Goal: Book appointment/travel/reservation

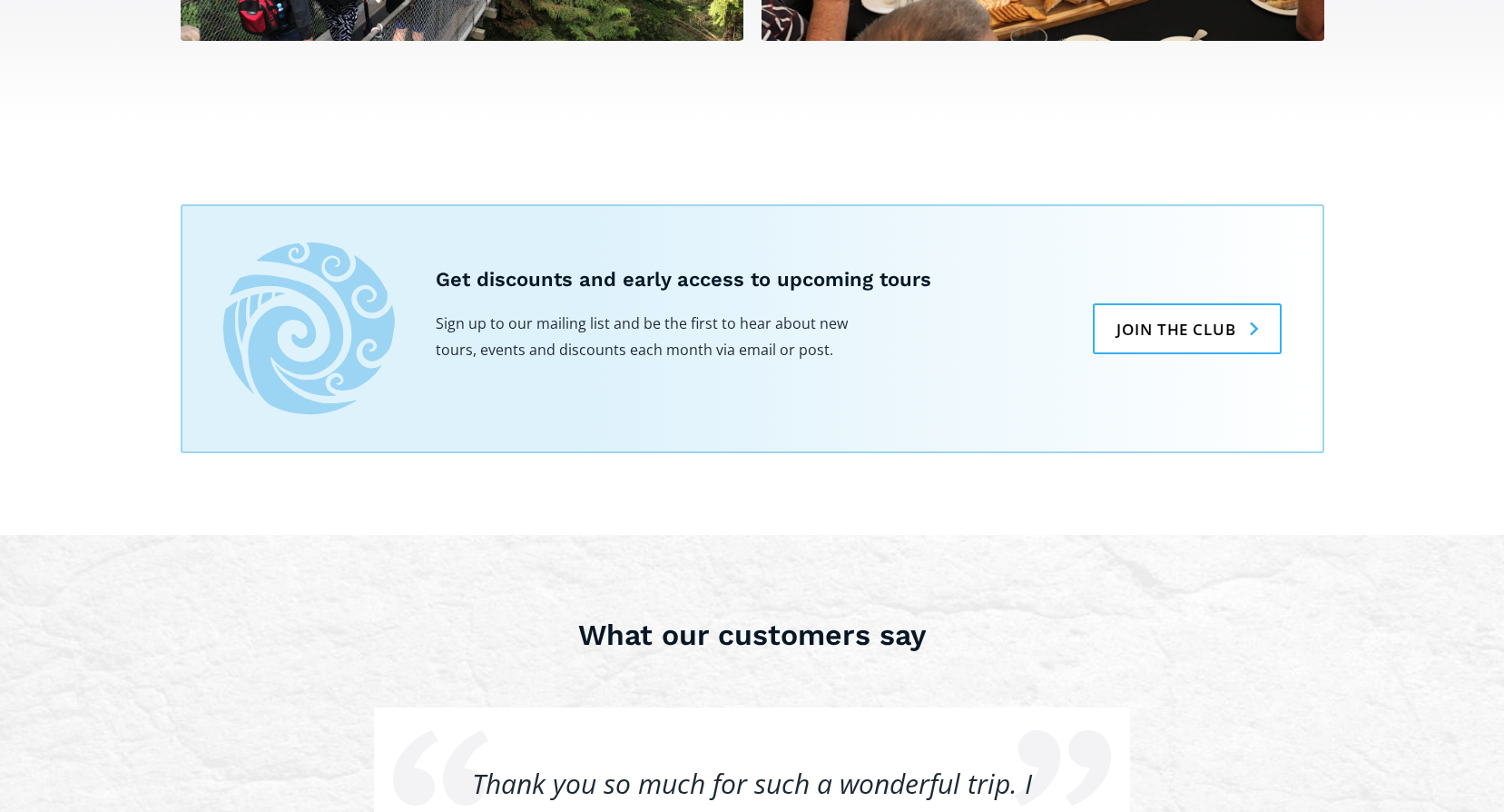
scroll to position [1180, 0]
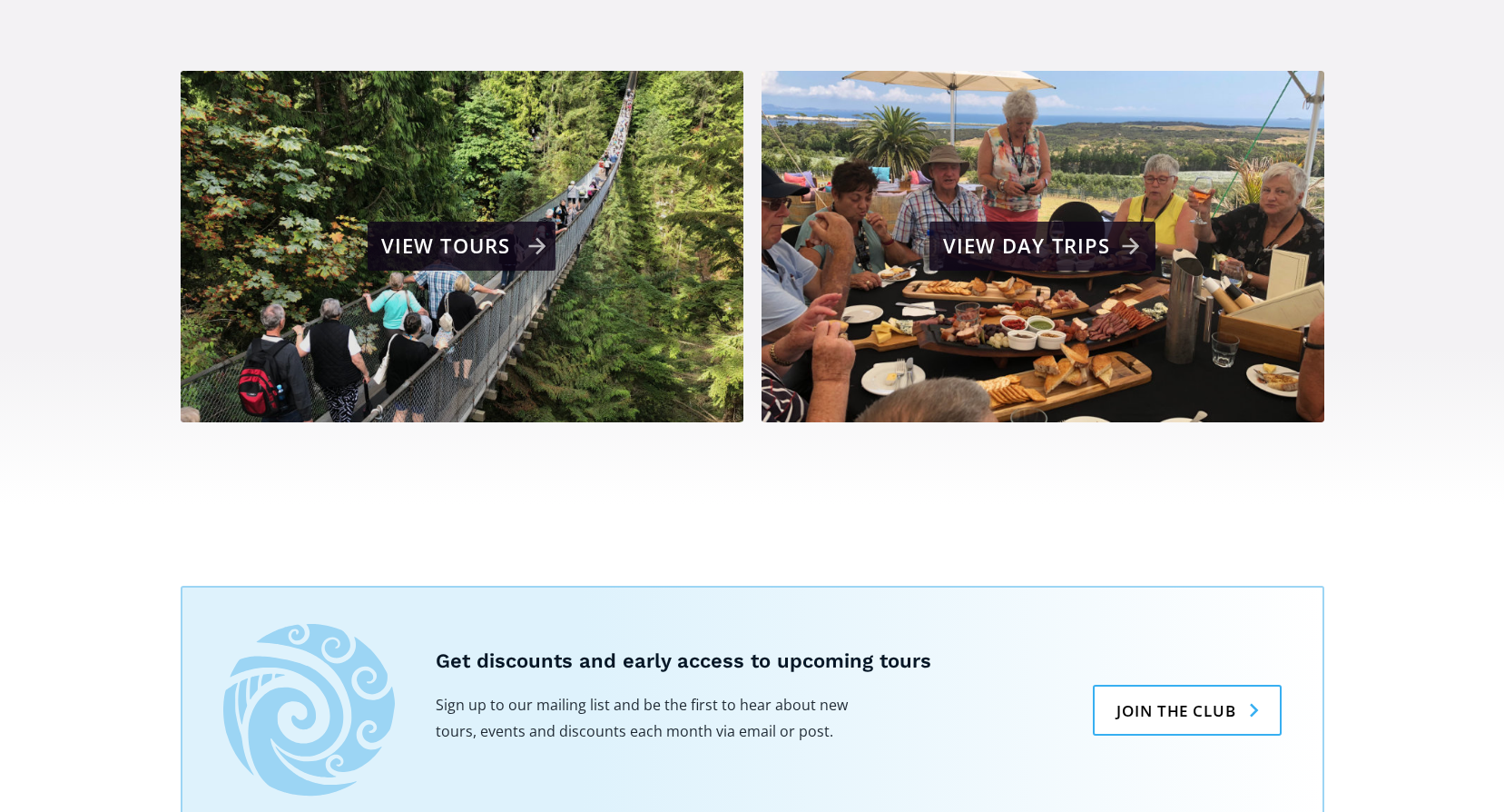
click at [544, 228] on div "View tours" at bounding box center [464, 246] width 165 height 37
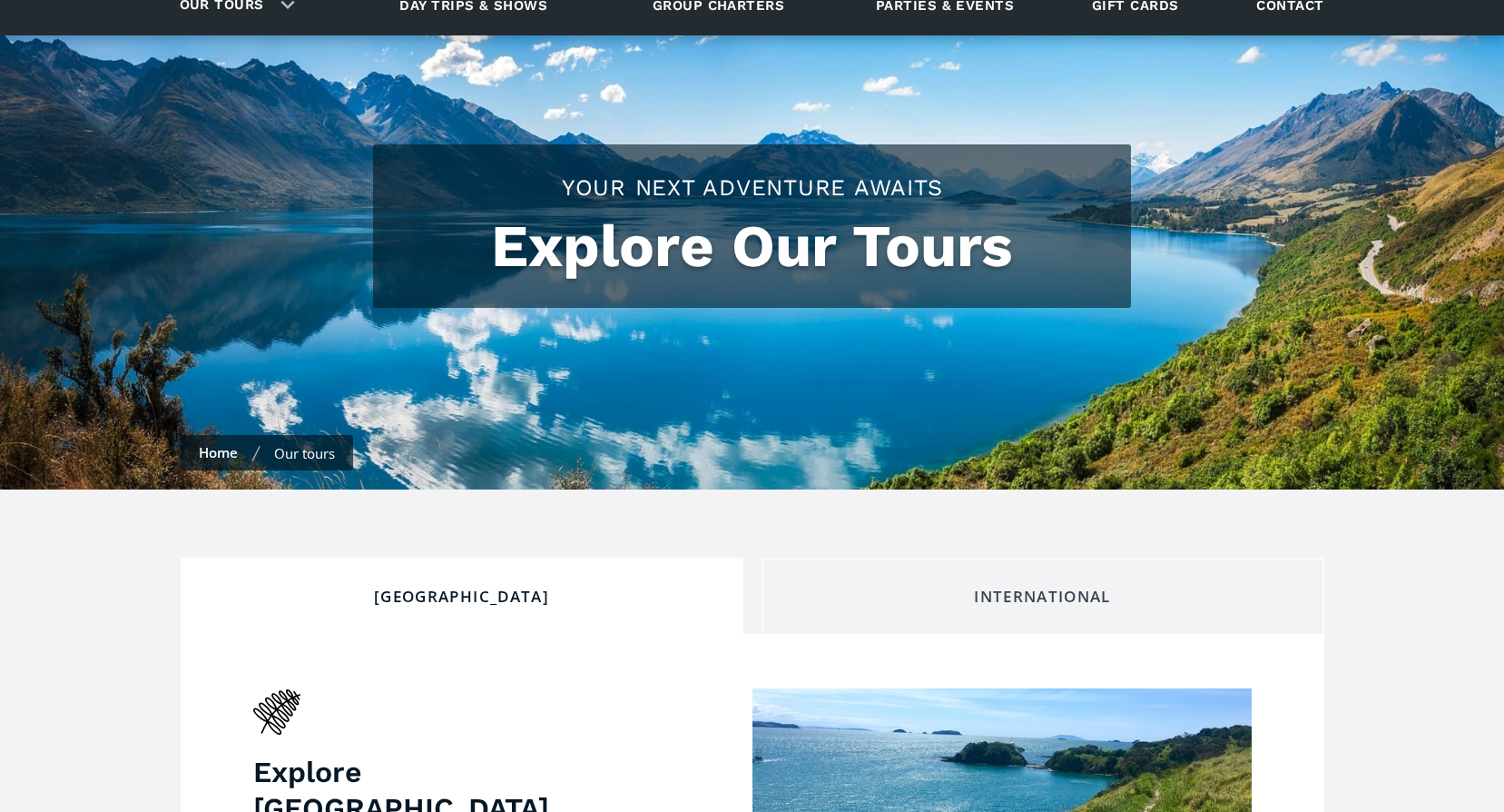
checkbox input "true"
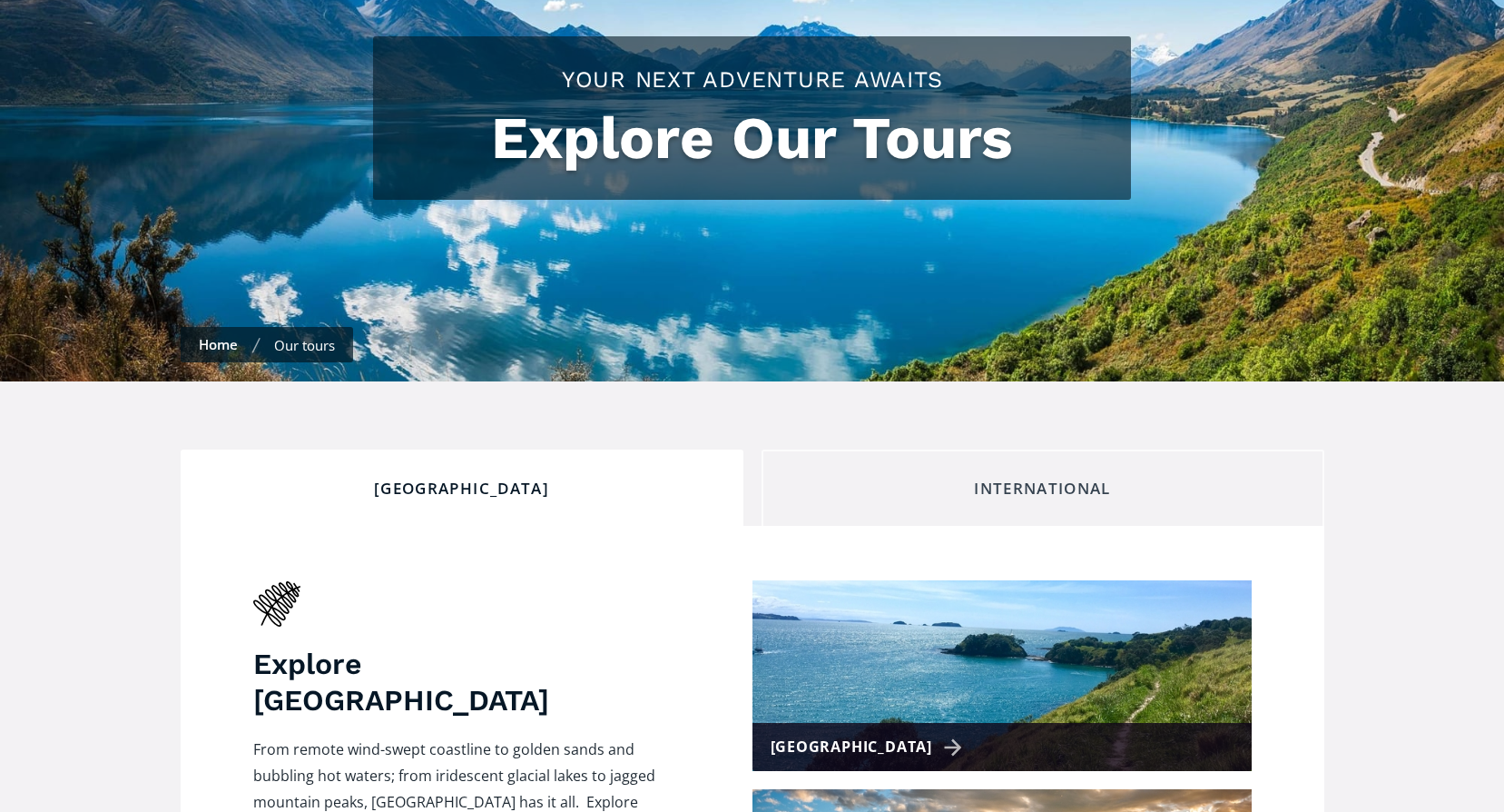
click at [1050, 478] on div "International" at bounding box center [1043, 488] width 532 height 20
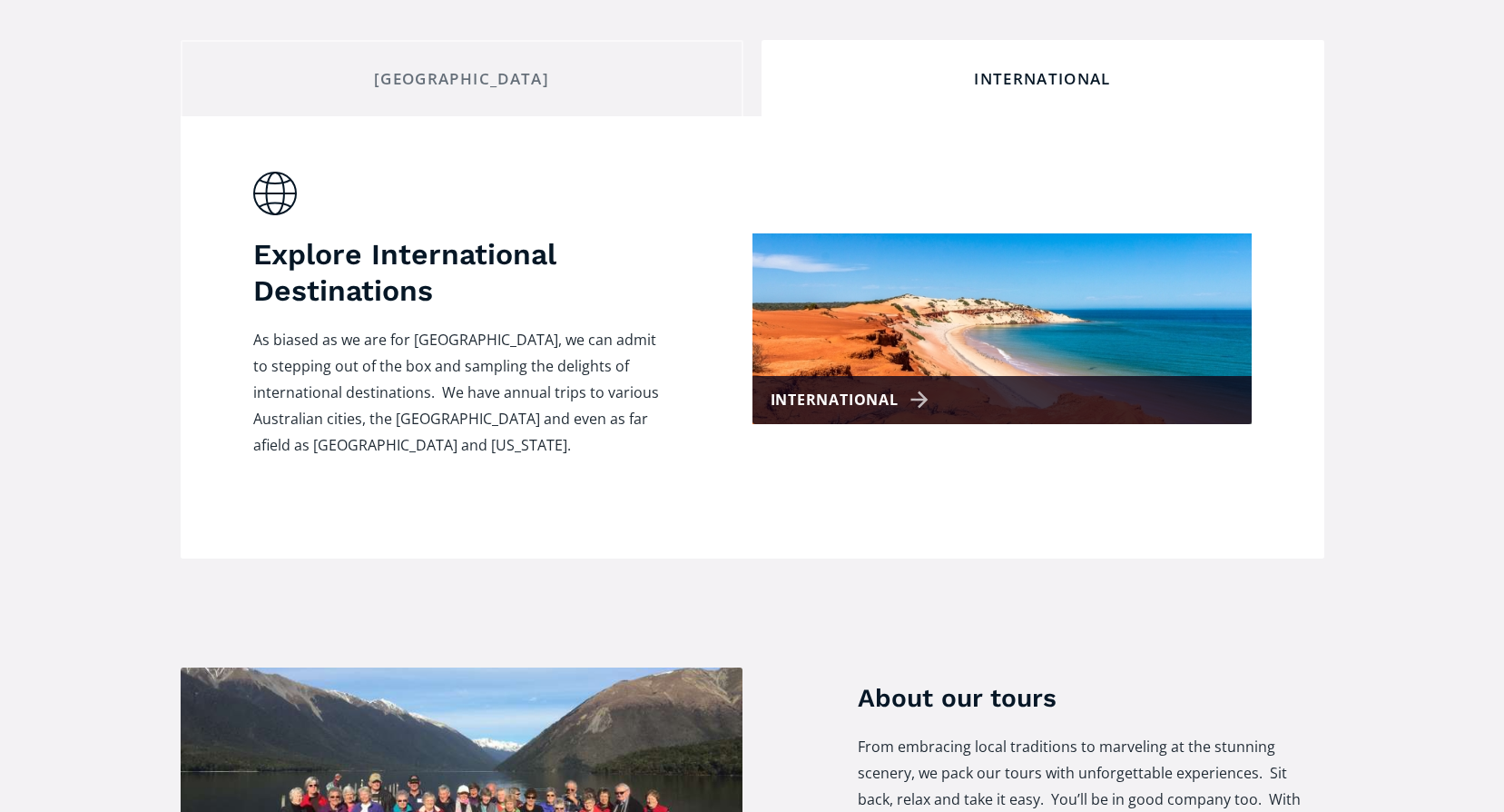
scroll to position [545, 0]
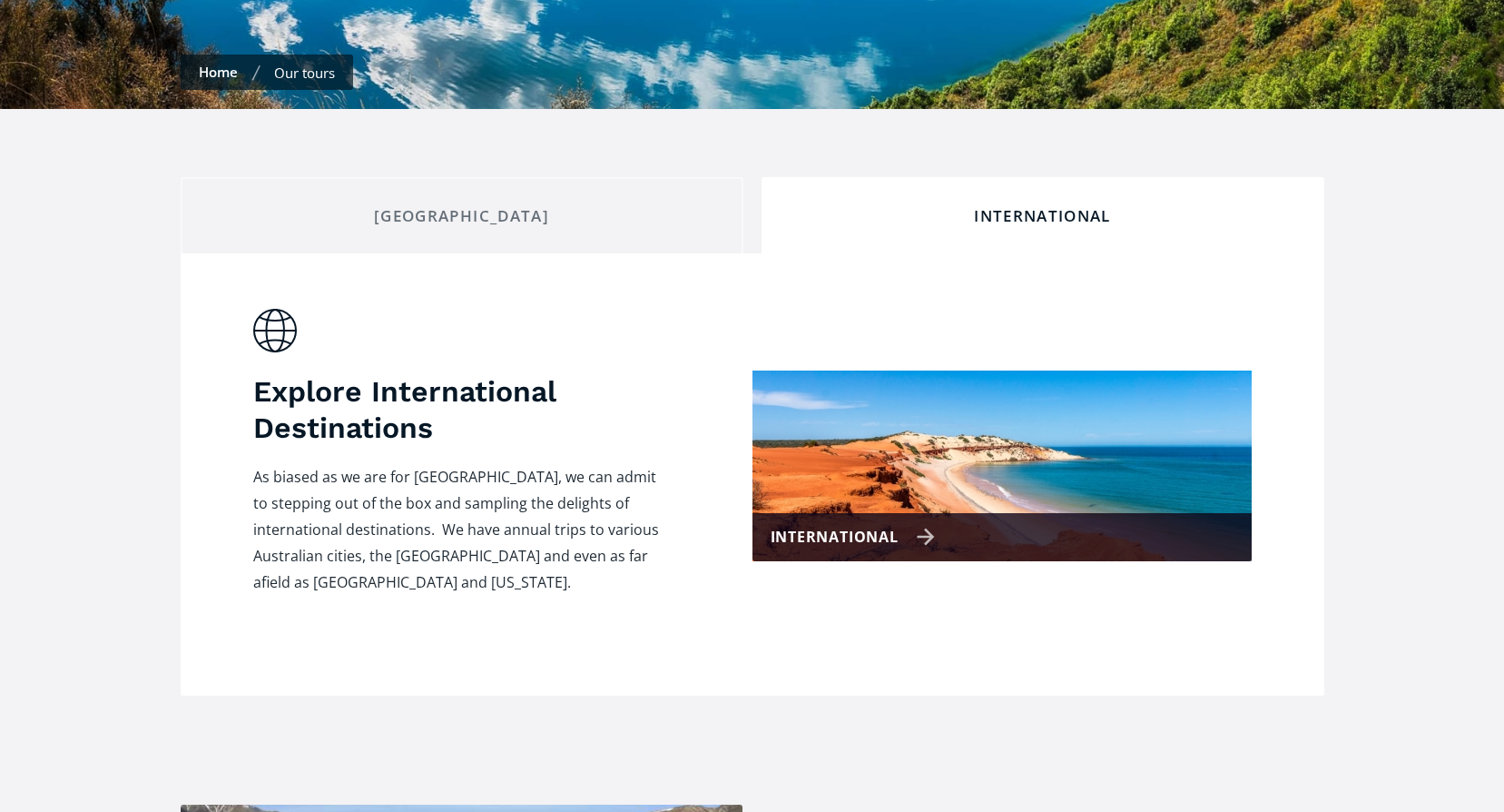
click at [930, 524] on div "International" at bounding box center [853, 537] width 165 height 27
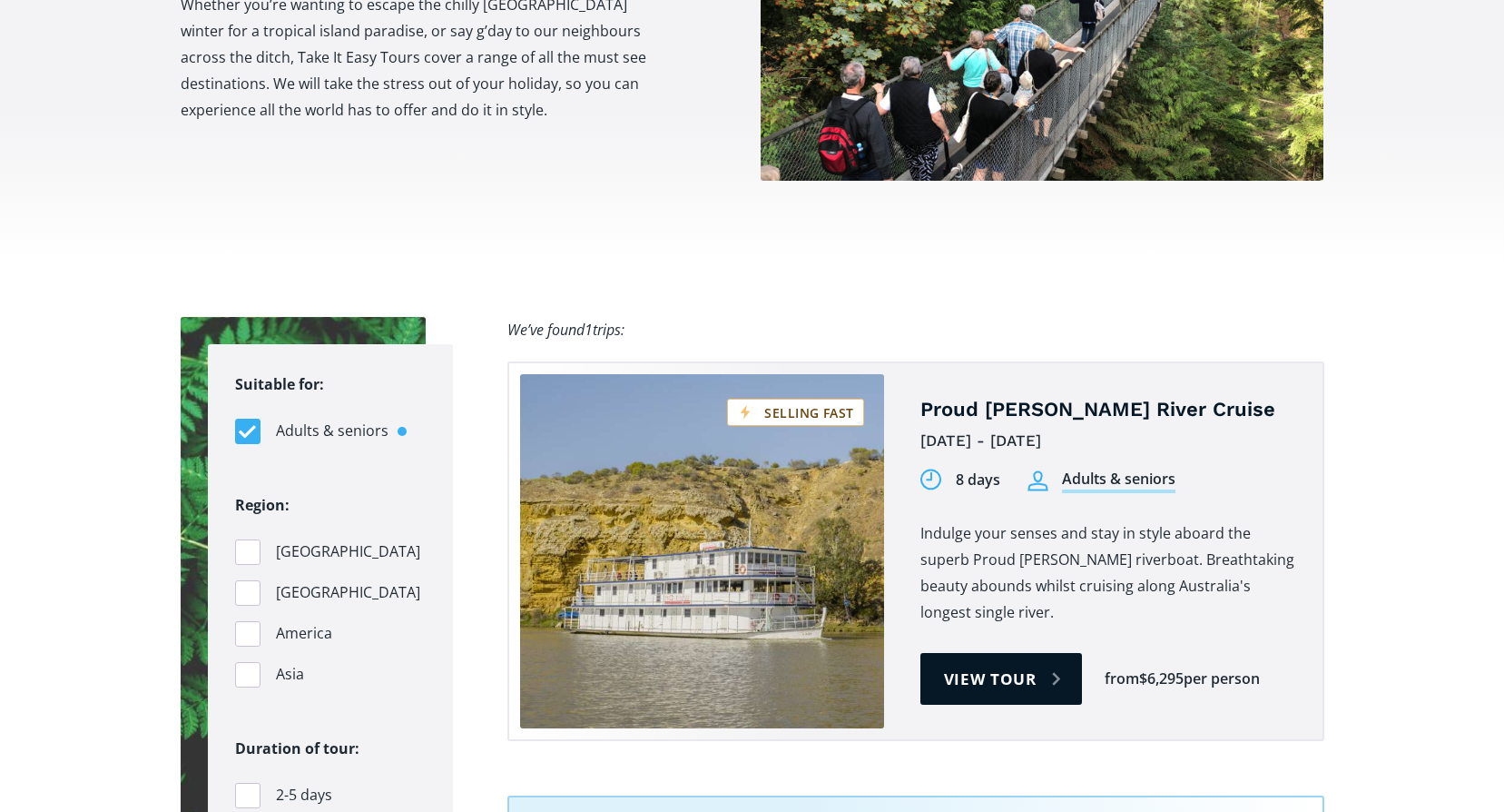
scroll to position [908, 0]
click at [247, 579] on div "Filters" at bounding box center [248, 592] width 26 height 26
click at [0, 0] on input "[GEOGRAPHIC_DATA]" at bounding box center [0, 0] width 0 height 0
checkbox input "true"
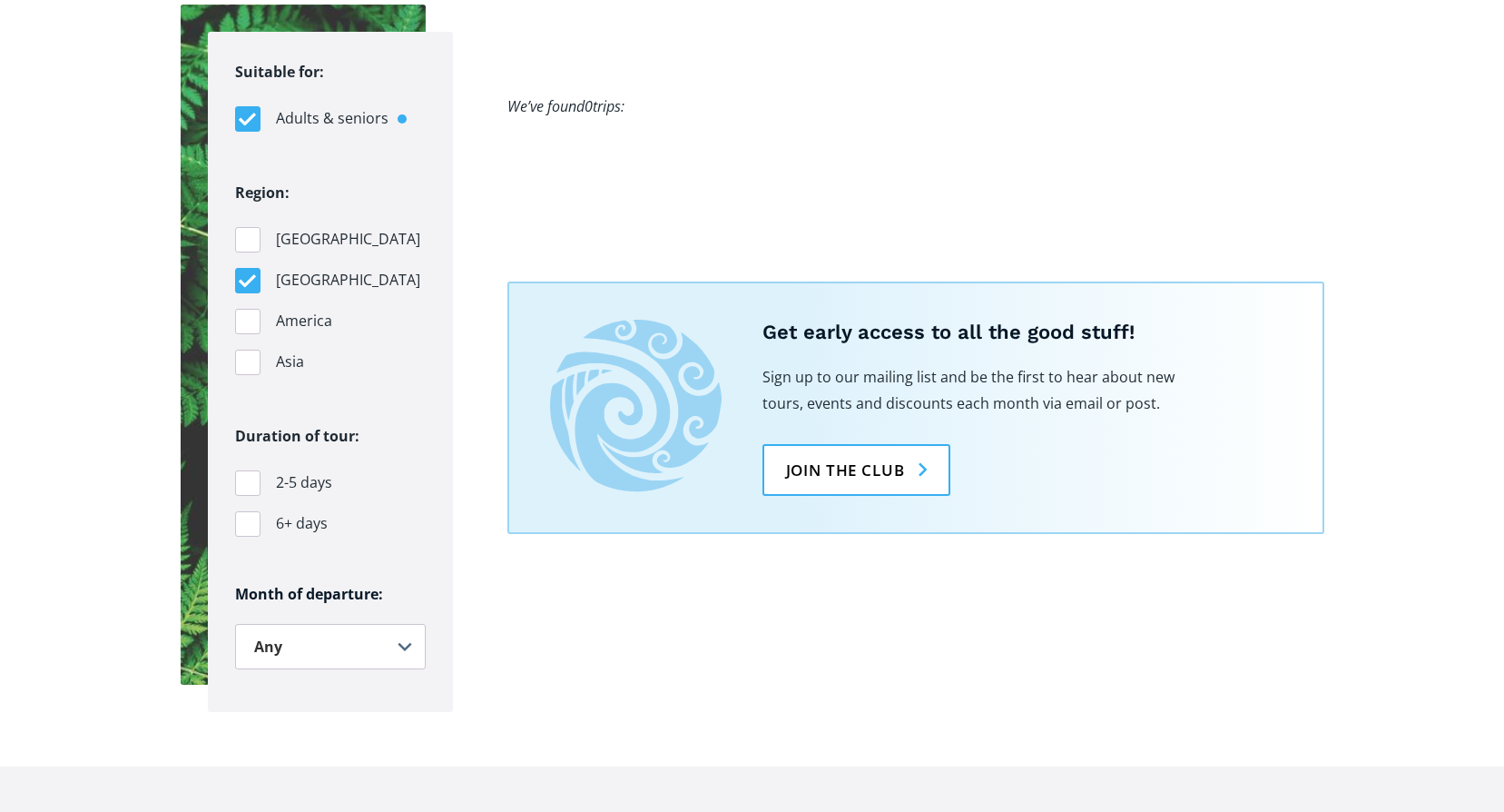
scroll to position [1271, 0]
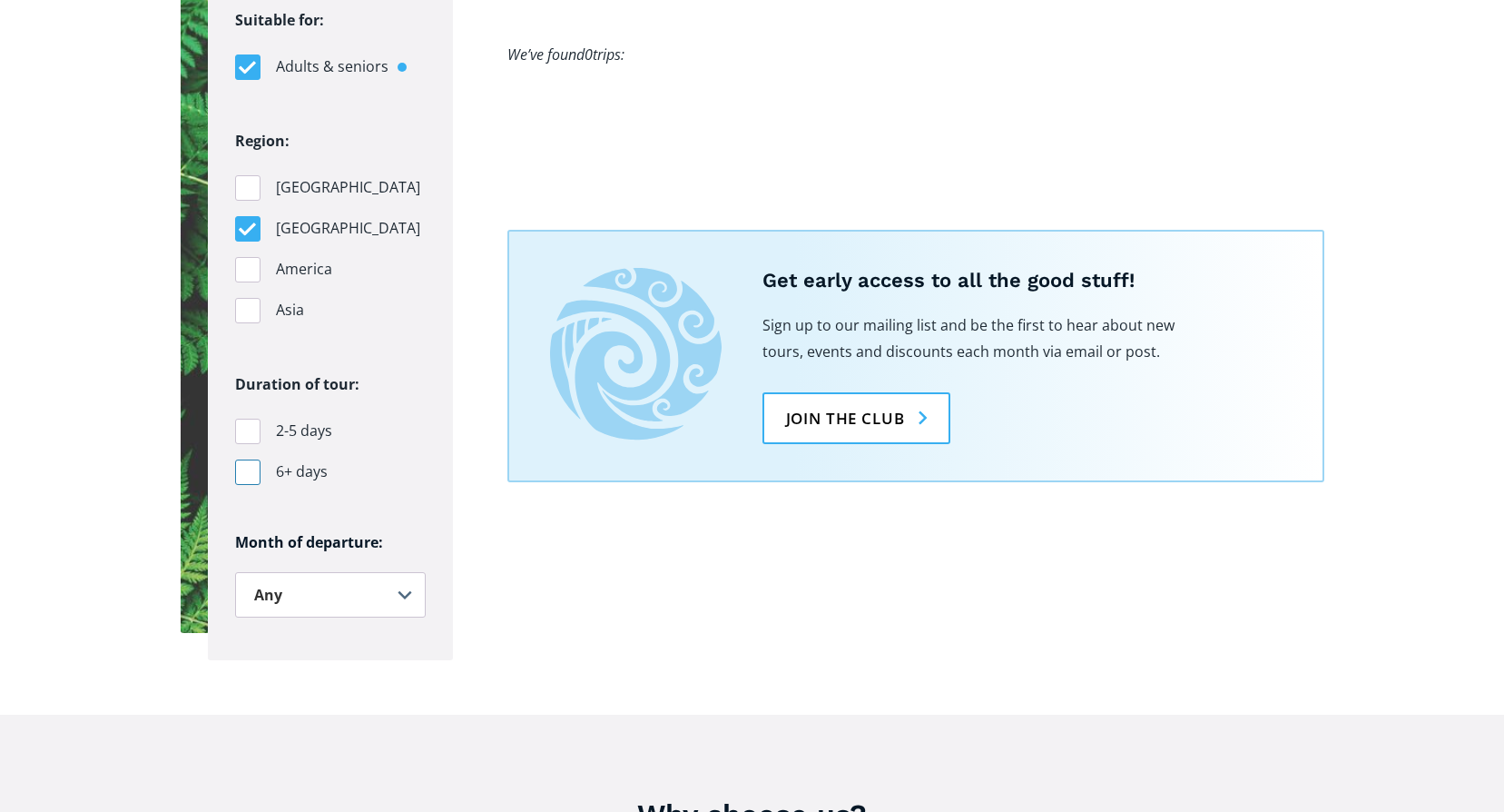
click at [249, 460] on div "Filters" at bounding box center [248, 473] width 26 height 26
click at [0, 0] on input "6+ days" at bounding box center [0, 0] width 0 height 0
checkbox input "true"
click at [403, 572] on select "Any January February March April May June July August September October Novembe…" at bounding box center [331, 595] width 191 height 46
click at [235, 572] on select "Any January February March April May June July August September October Novembe…" at bounding box center [331, 595] width 191 height 46
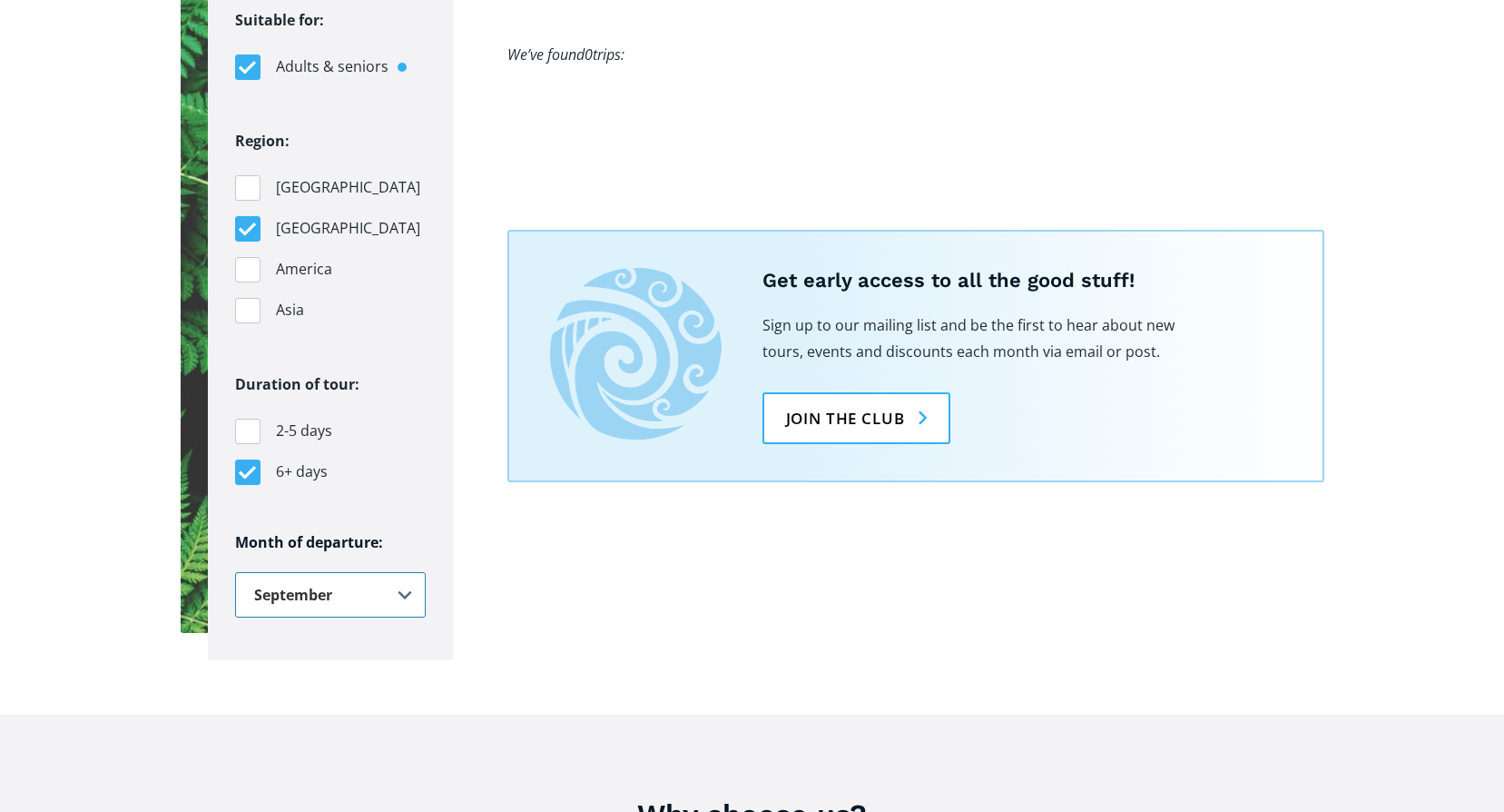
click at [404, 572] on select "Any January February March April May June July August September October Novembe…" at bounding box center [331, 595] width 191 height 46
click at [235, 572] on select "Any January February March April May June July August September October Novembe…" at bounding box center [331, 595] width 191 height 46
click at [420, 572] on select "Any January February March April May June July August September October Novembe…" at bounding box center [331, 595] width 191 height 46
select select ".september"
click at [235, 572] on select "Any January February March April May June July August September October Novembe…" at bounding box center [331, 595] width 191 height 46
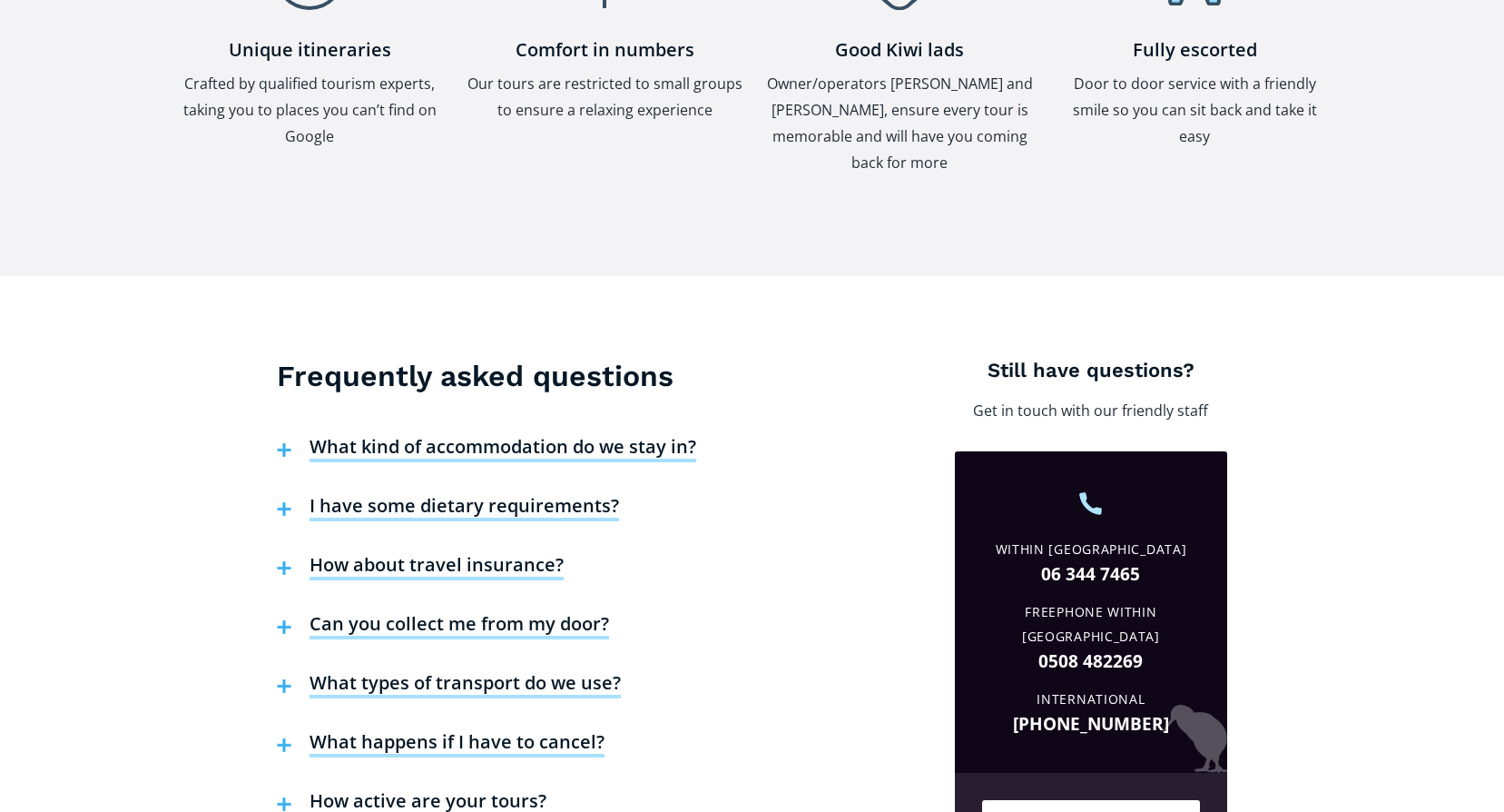
scroll to position [1997, 0]
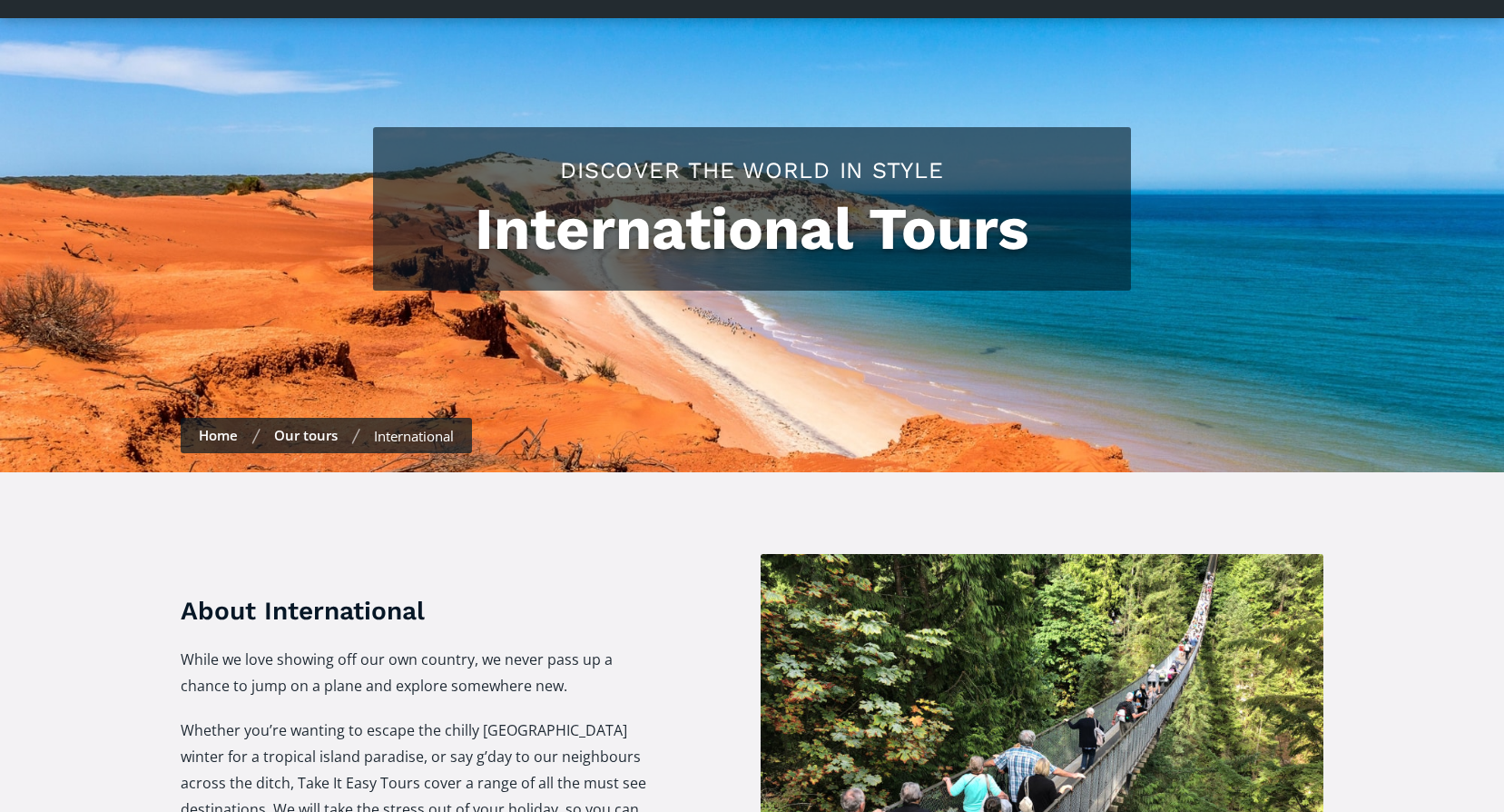
checkbox input "true"
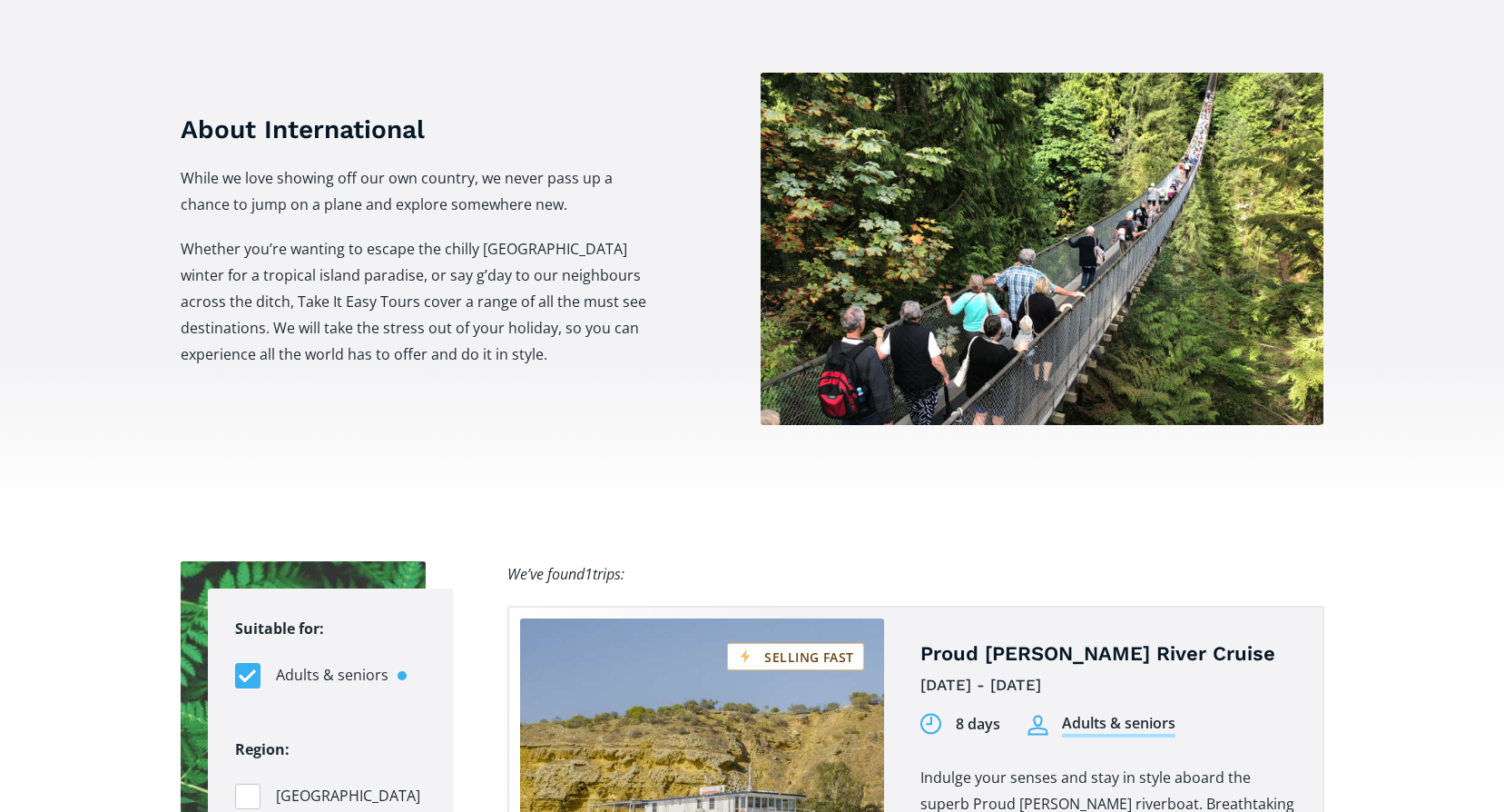
scroll to position [635, 0]
